Goal: Navigation & Orientation: Go to known website

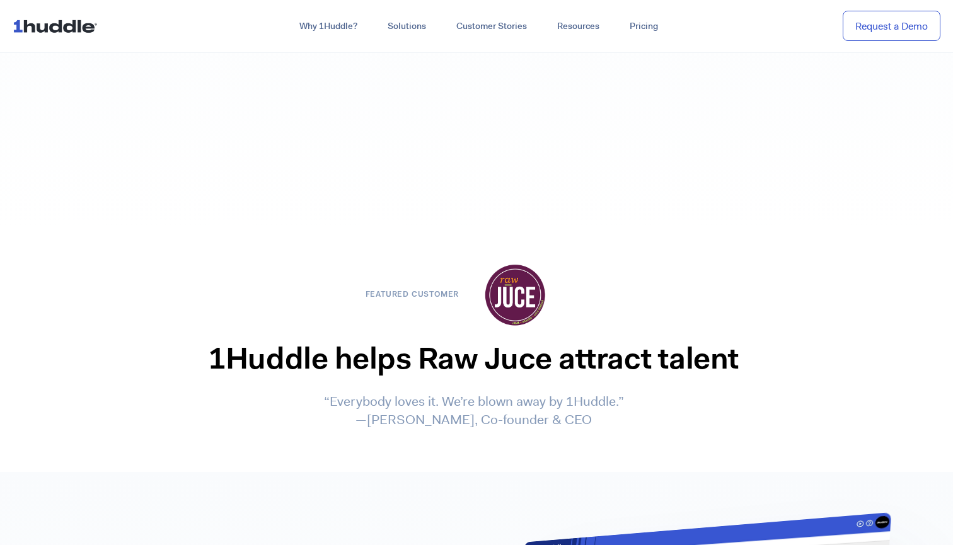
scroll to position [1608, 0]
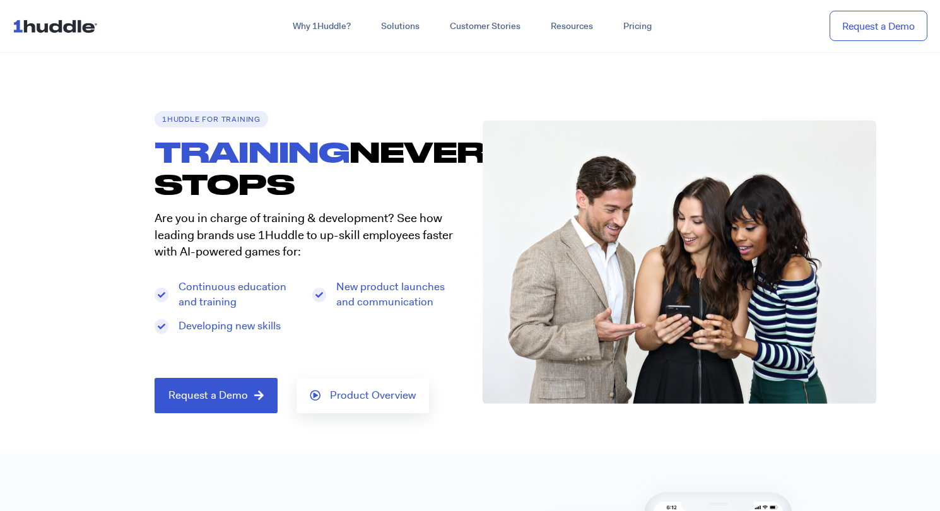
click at [62, 25] on img at bounding box center [58, 26] width 90 height 24
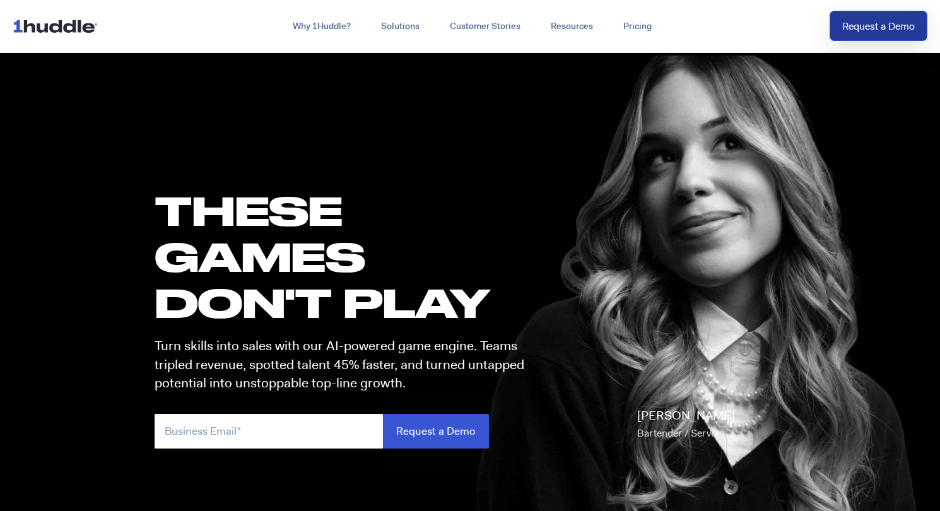
click at [890, 30] on link "Request a Demo" at bounding box center [878, 26] width 98 height 31
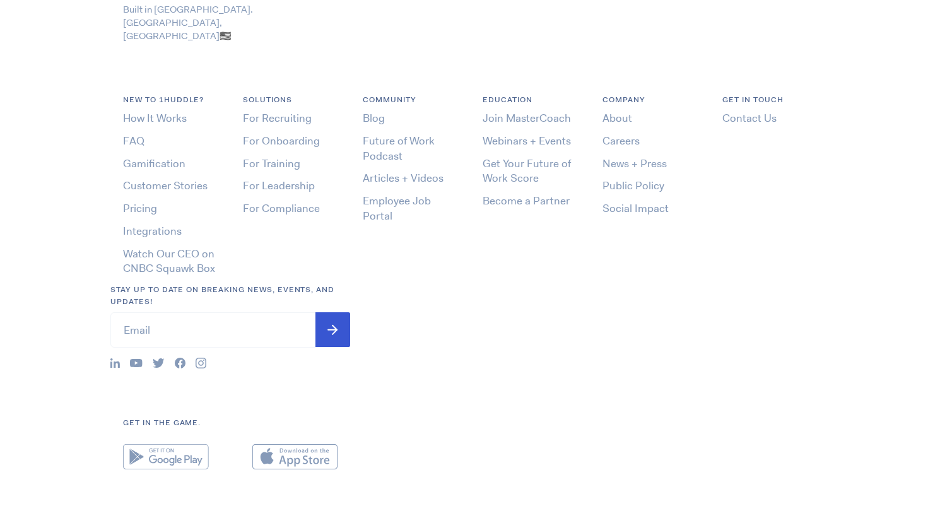
scroll to position [17, 0]
